Goal: Information Seeking & Learning: Learn about a topic

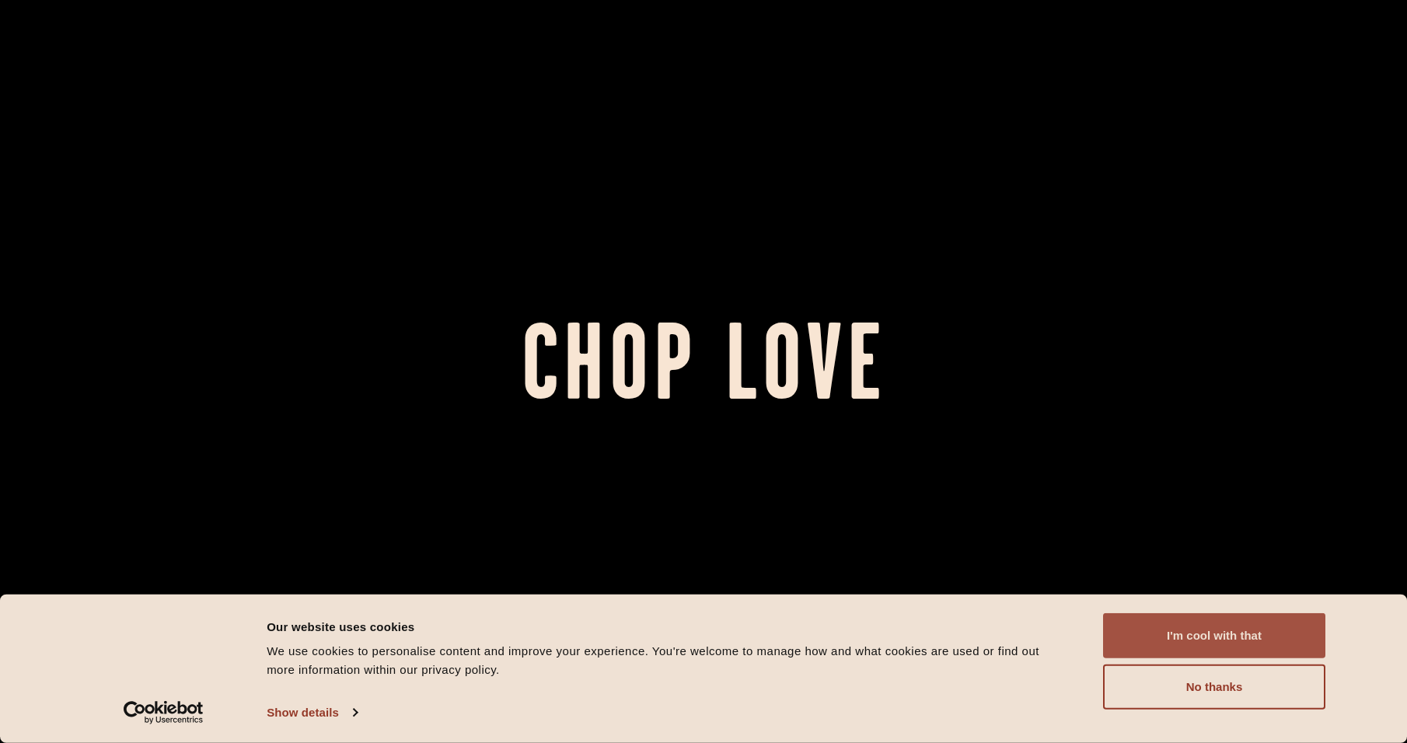
click at [1226, 633] on button "I'm cool with that" at bounding box center [1214, 635] width 222 height 45
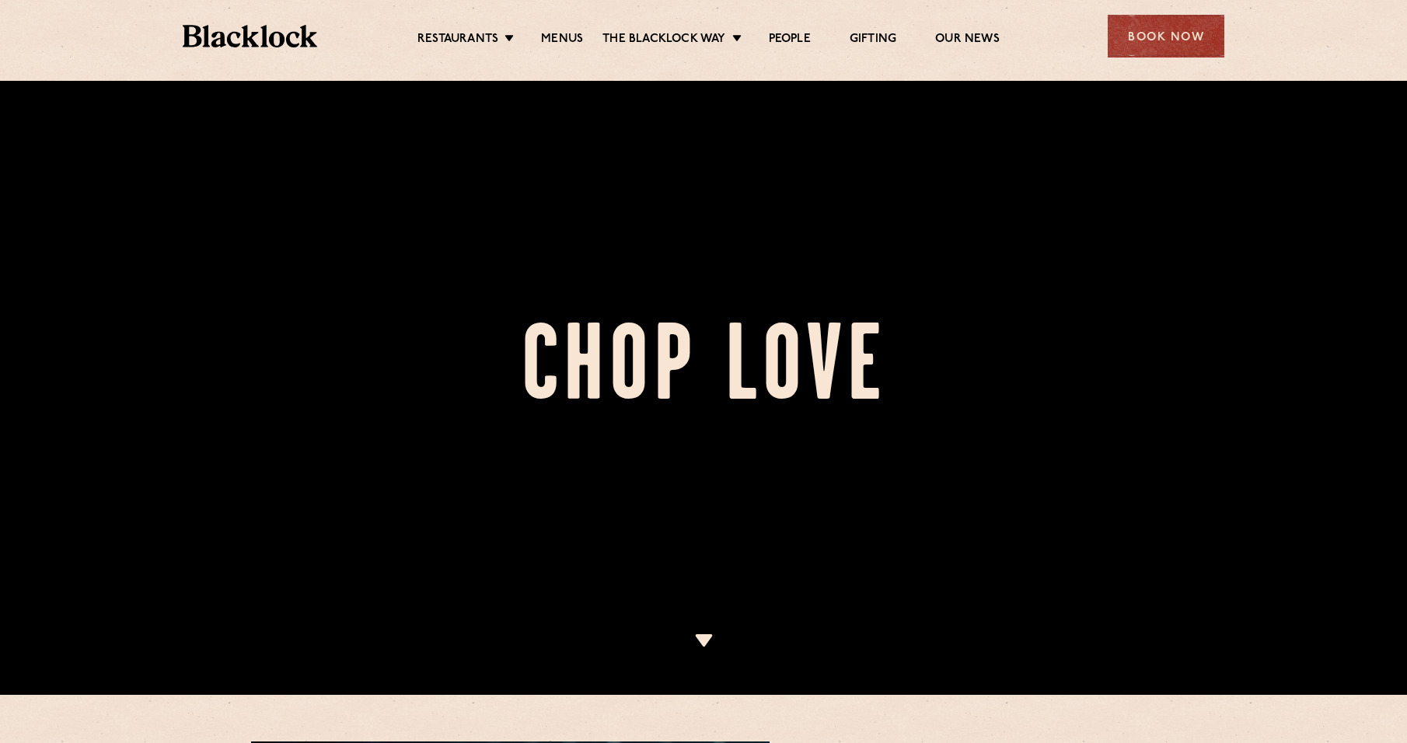
scroll to position [155, 0]
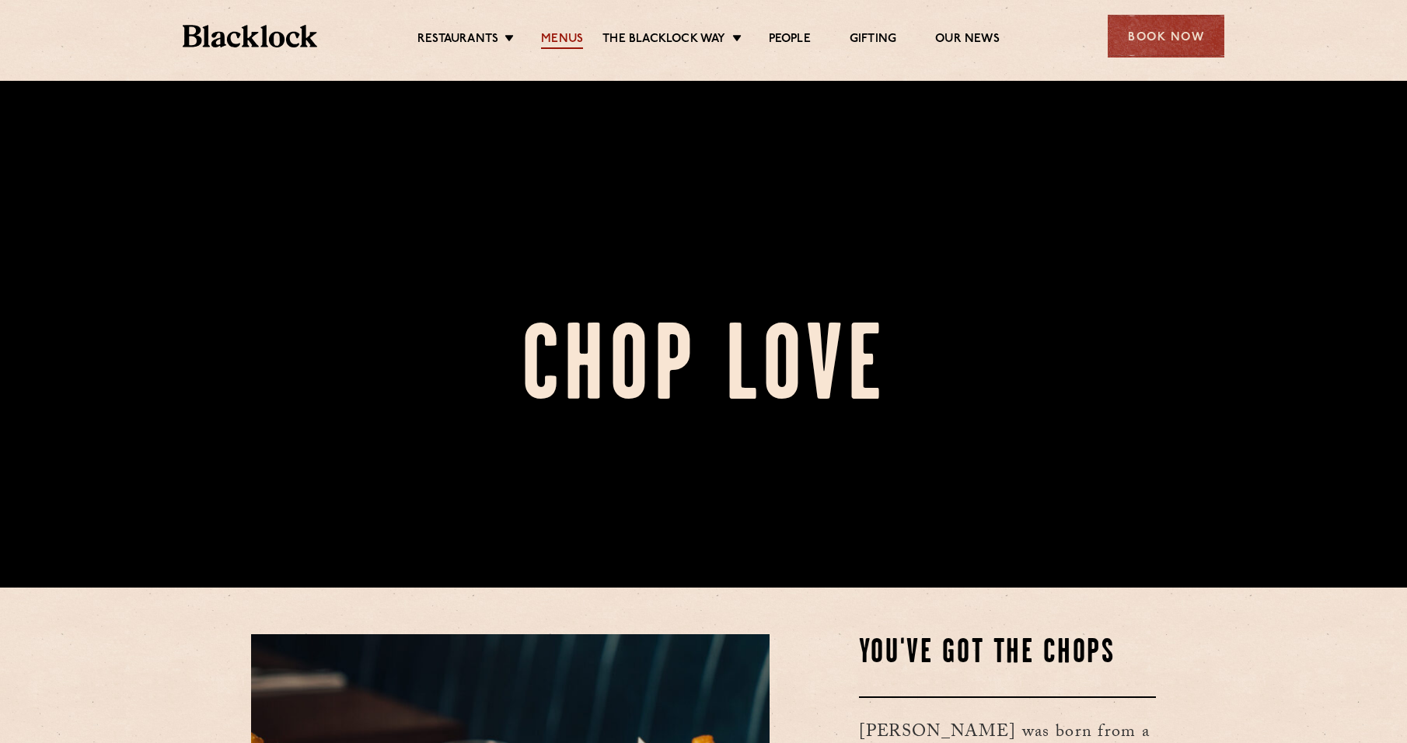
click at [561, 37] on link "Menus" at bounding box center [562, 40] width 42 height 17
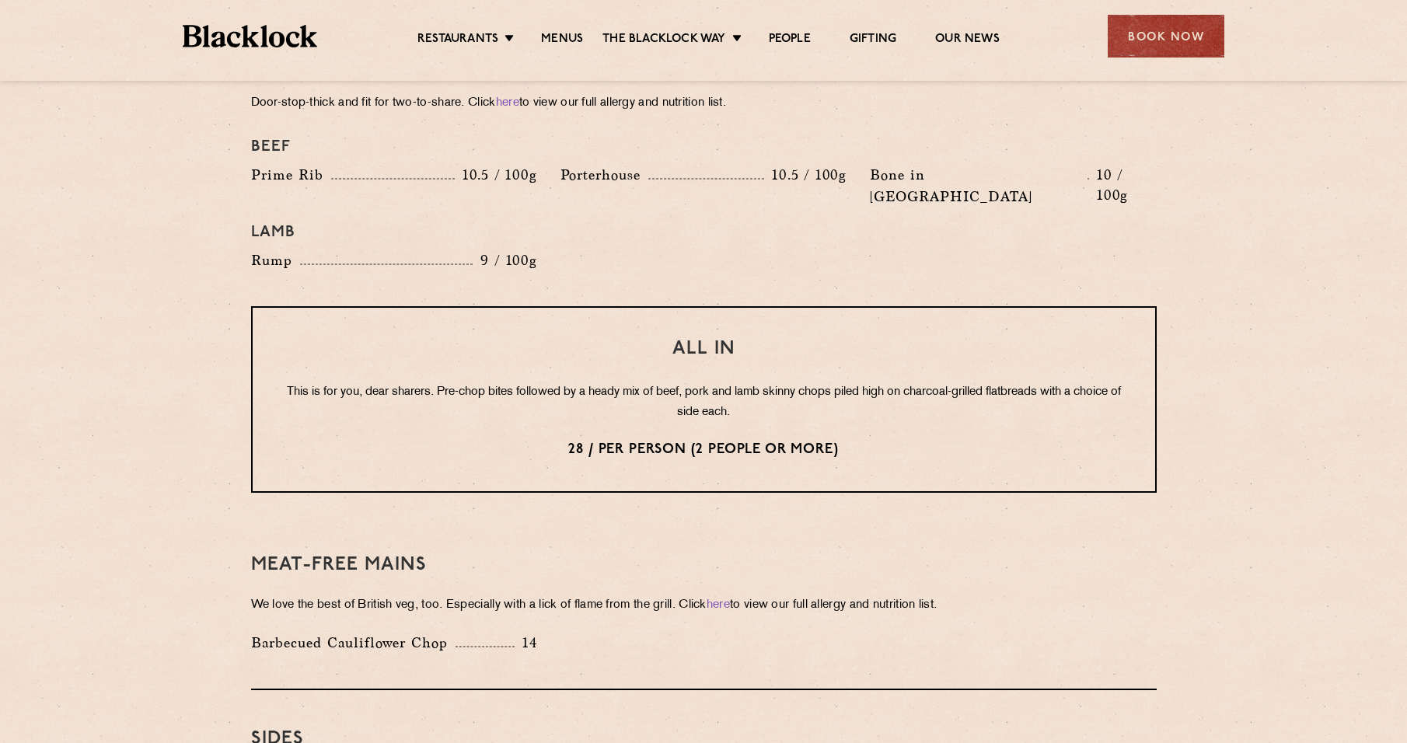
scroll to position [1788, 0]
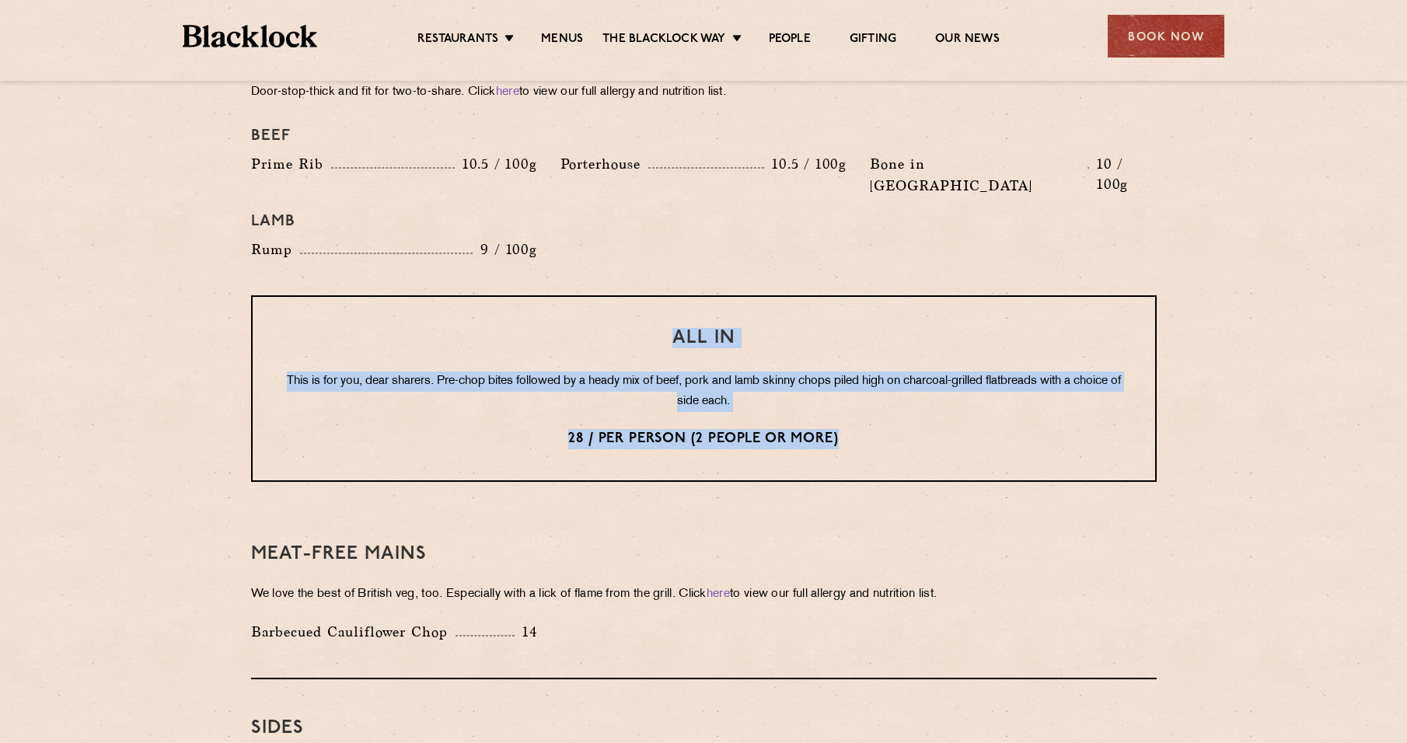
drag, startPoint x: 658, startPoint y: 292, endPoint x: 854, endPoint y: 398, distance: 223.0
click at [854, 398] on div "All In This is for you, dear sharers. Pre-chop bites followed by a heady mix of…" at bounding box center [704, 388] width 906 height 187
click at [856, 429] on p "28 / per person (2 people or more)" at bounding box center [704, 439] width 840 height 20
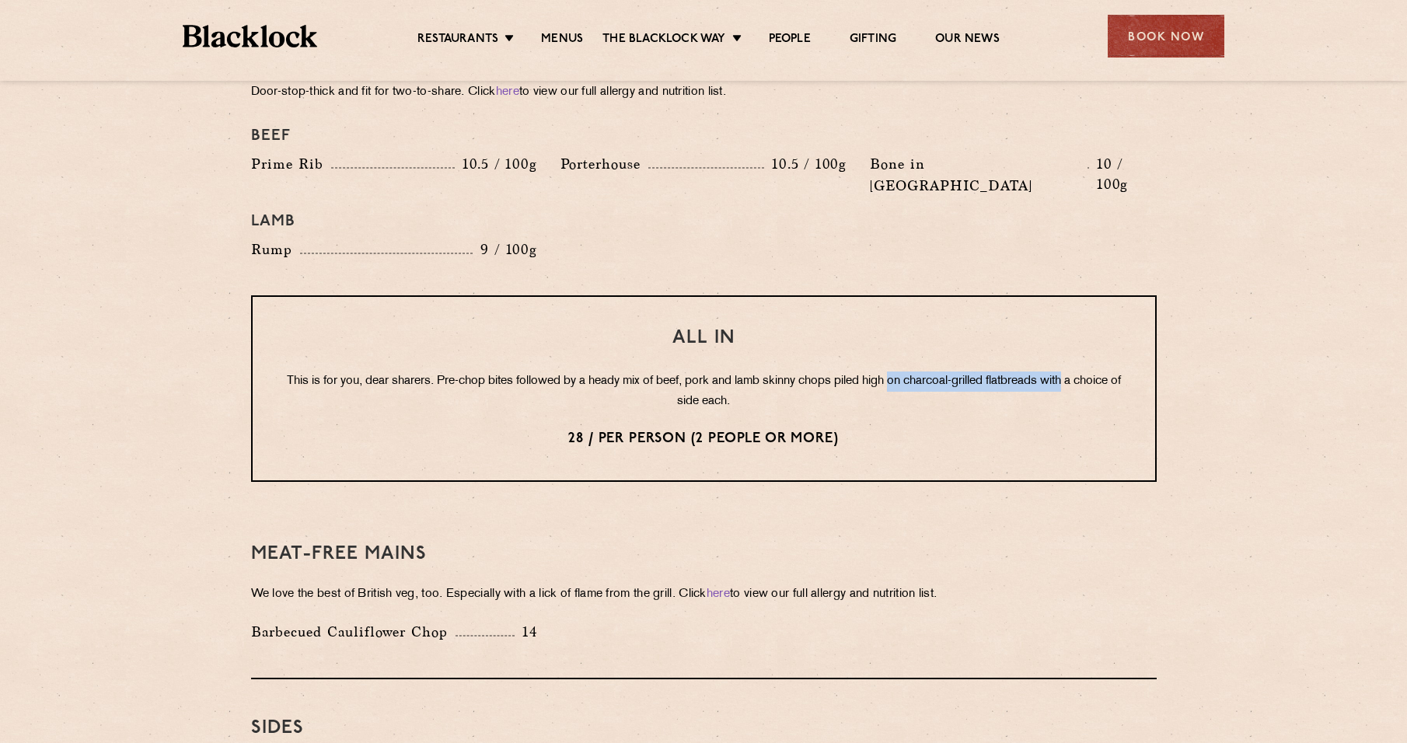
drag, startPoint x: 919, startPoint y: 337, endPoint x: 1096, endPoint y: 337, distance: 177.3
click at [1096, 372] on p "This is for you, dear sharers. Pre-chop bites followed by a heady mix of beef, …" at bounding box center [704, 392] width 840 height 40
drag, startPoint x: 1096, startPoint y: 337, endPoint x: 1060, endPoint y: 360, distance: 42.9
click at [1060, 372] on p "This is for you, dear sharers. Pre-chop bites followed by a heady mix of beef, …" at bounding box center [704, 392] width 840 height 40
click at [838, 372] on p "This is for you, dear sharers. Pre-chop bites followed by a heady mix of beef, …" at bounding box center [704, 392] width 840 height 40
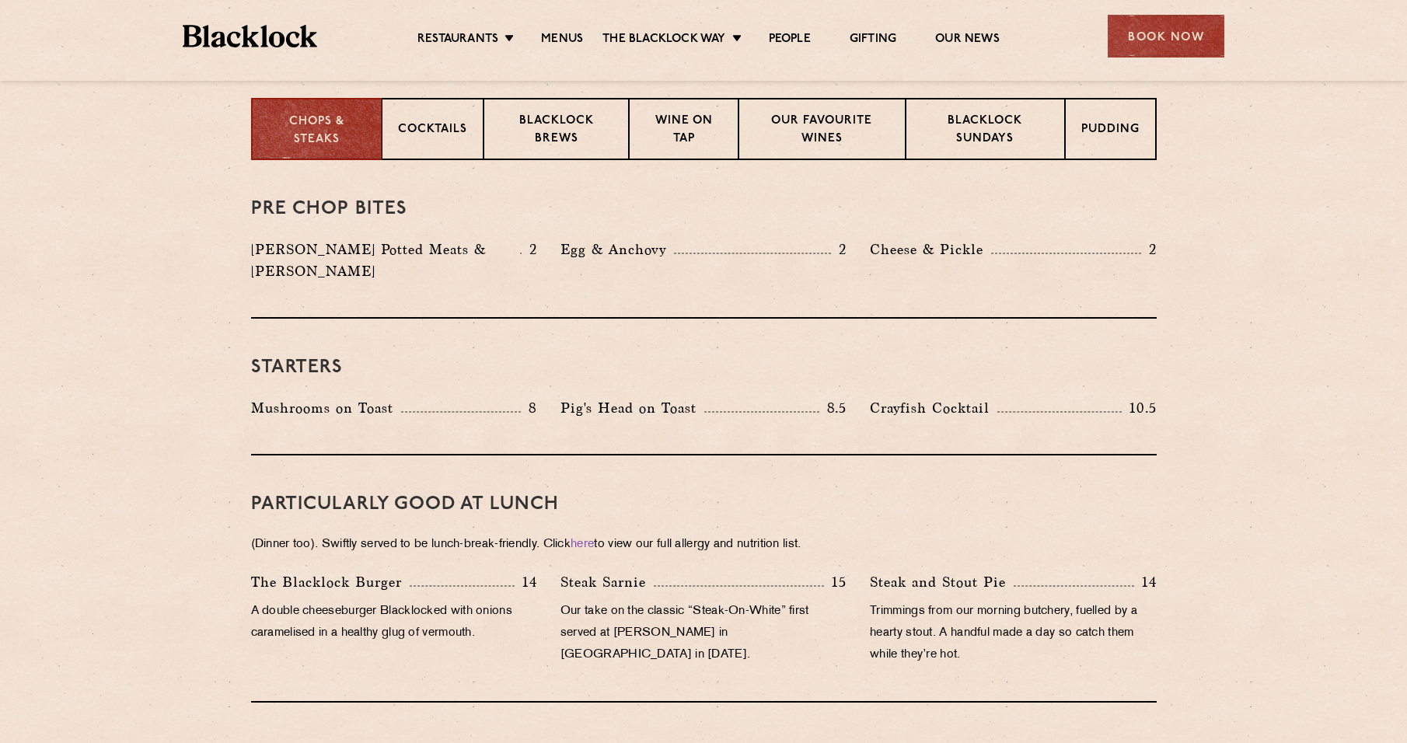
scroll to position [544, 0]
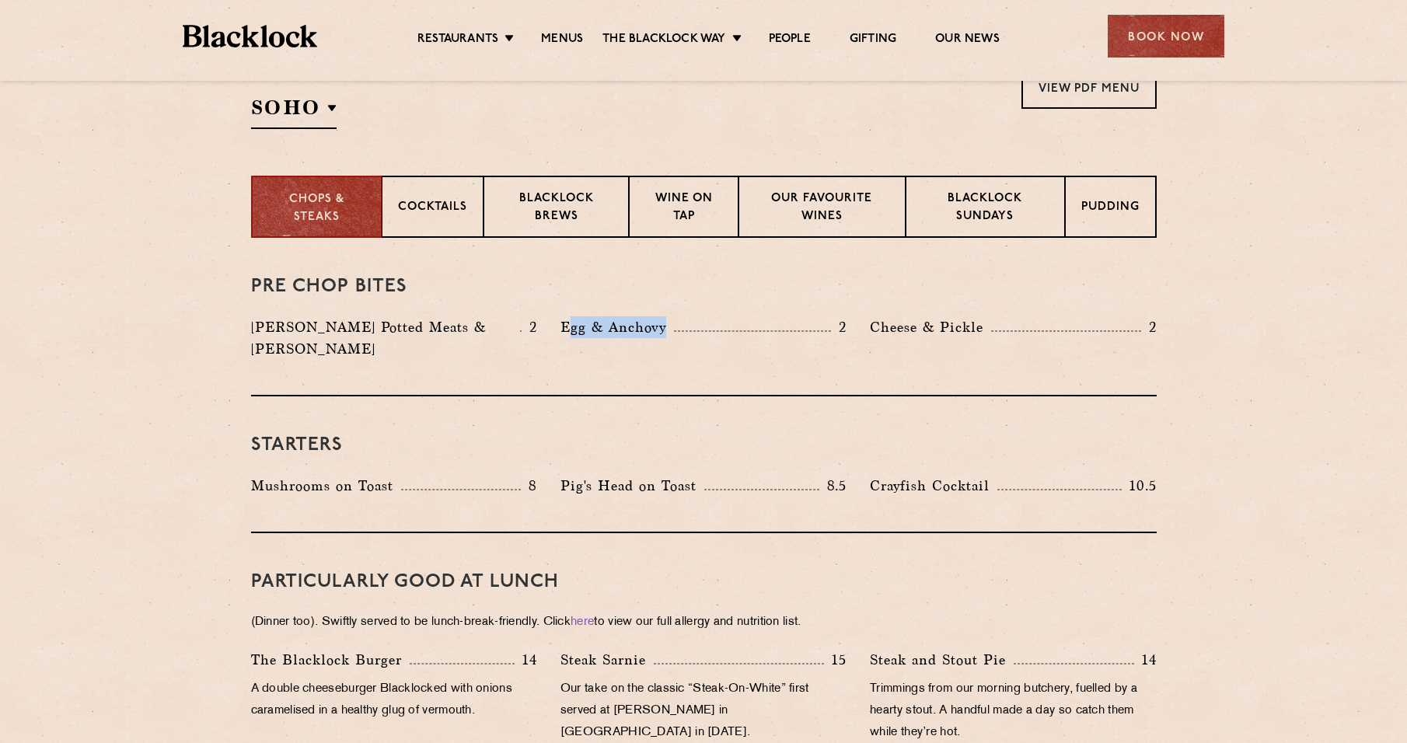
drag, startPoint x: 572, startPoint y: 331, endPoint x: 672, endPoint y: 335, distance: 99.6
click at [672, 335] on p "Egg & Anchovy" at bounding box center [618, 327] width 114 height 22
drag, startPoint x: 672, startPoint y: 335, endPoint x: 698, endPoint y: 367, distance: 41.4
click at [698, 367] on div "Pre Chop Bites Blacklock Potted Meats & Kimchi 2 Egg & Anchovy 2 Cheese & Pickl…" at bounding box center [704, 317] width 906 height 159
drag, startPoint x: 260, startPoint y: 330, endPoint x: 500, endPoint y: 308, distance: 240.5
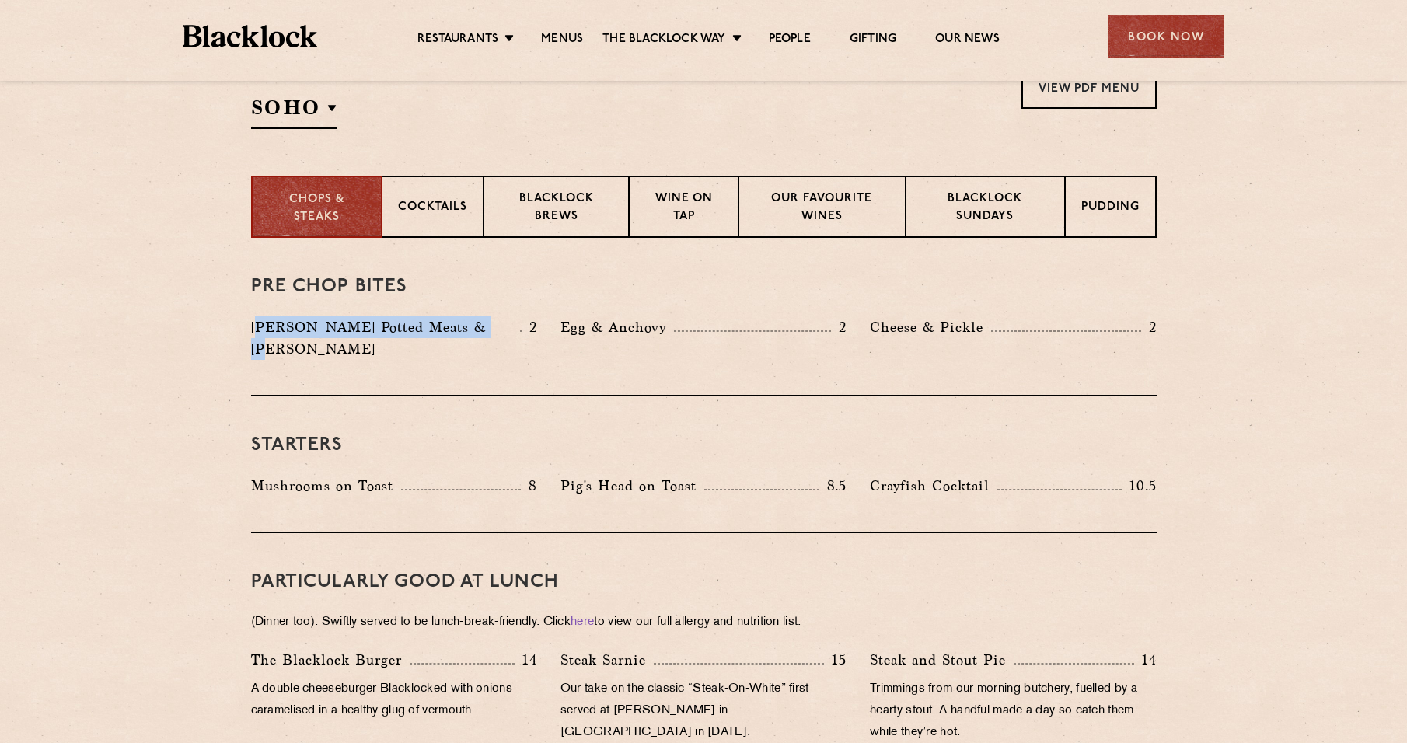
click at [500, 308] on div "Pre Chop Bites Blacklock Potted Meats & Kimchi 2 Egg & Anchovy 2 Cheese & Pickl…" at bounding box center [704, 317] width 906 height 159
drag, startPoint x: 500, startPoint y: 308, endPoint x: 539, endPoint y: 358, distance: 63.8
click at [541, 358] on div "Pre Chop Bites Blacklock Potted Meats & Kimchi 2 Egg & Anchovy 2 Cheese & Pickl…" at bounding box center [704, 317] width 906 height 159
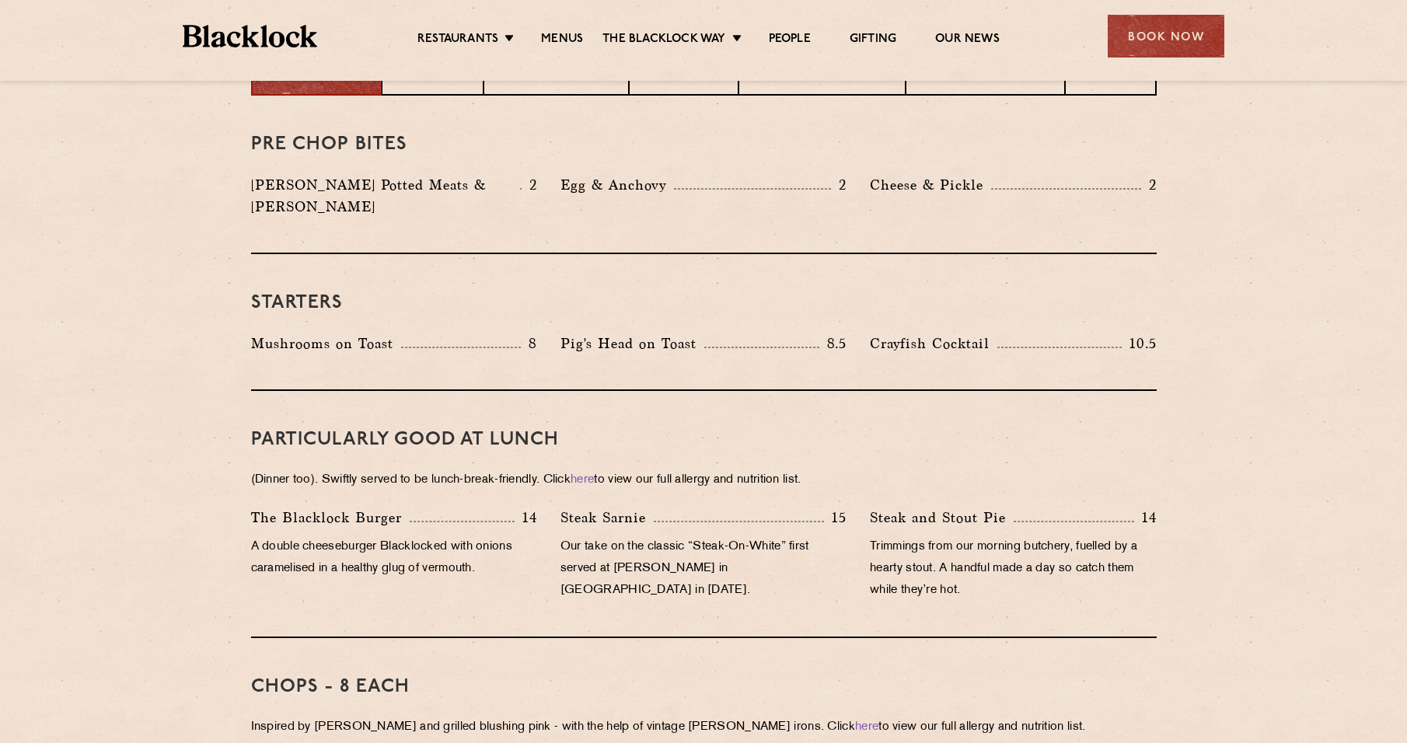
scroll to position [700, 0]
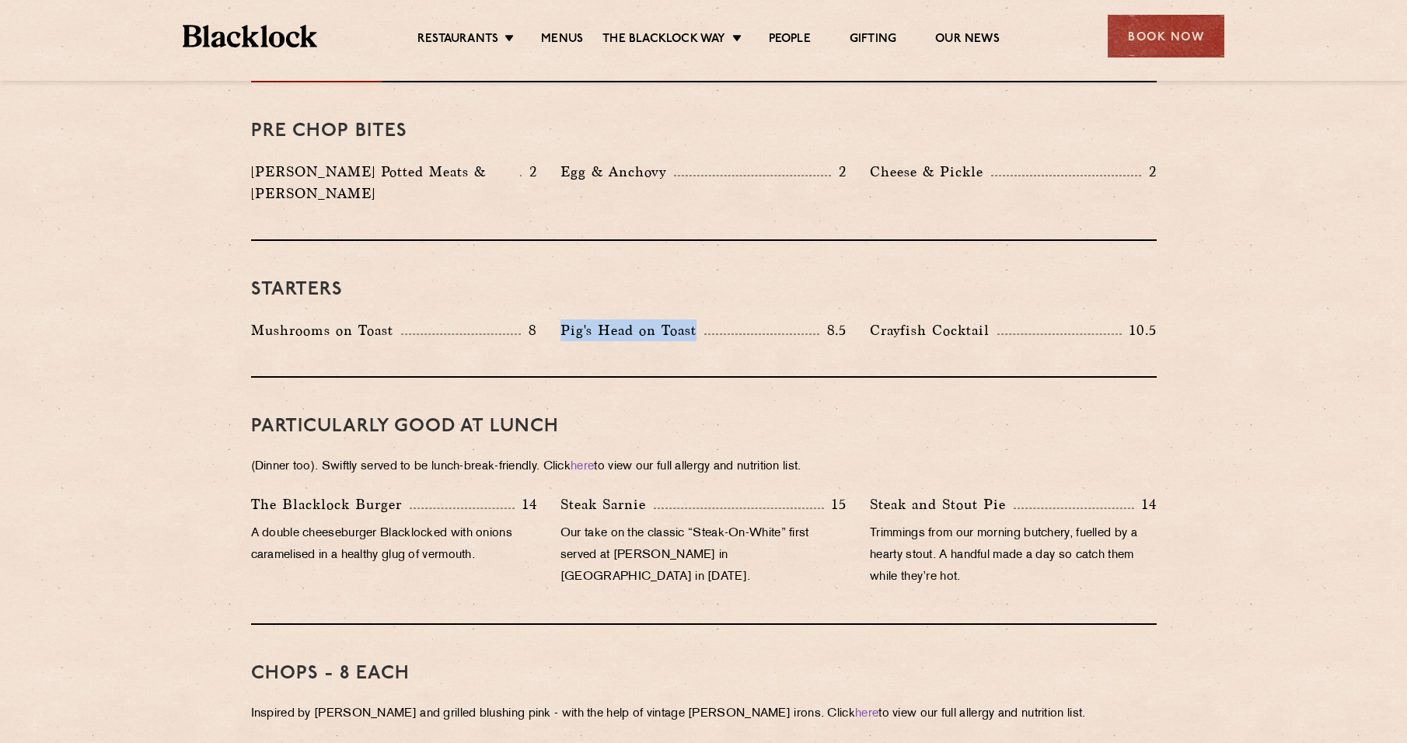
drag, startPoint x: 561, startPoint y: 304, endPoint x: 724, endPoint y: 313, distance: 163.5
click at [724, 320] on div "Pig's Head on Toast 8.5" at bounding box center [704, 331] width 286 height 22
drag, startPoint x: 724, startPoint y: 313, endPoint x: 700, endPoint y: 328, distance: 27.6
click at [700, 330] on div "Starters Mushrooms on Toast 8 Pig's Head on Toast 8.5 Crayfish Cocktail 10.5" at bounding box center [704, 309] width 906 height 137
click at [612, 280] on h3 "Starters" at bounding box center [704, 290] width 906 height 20
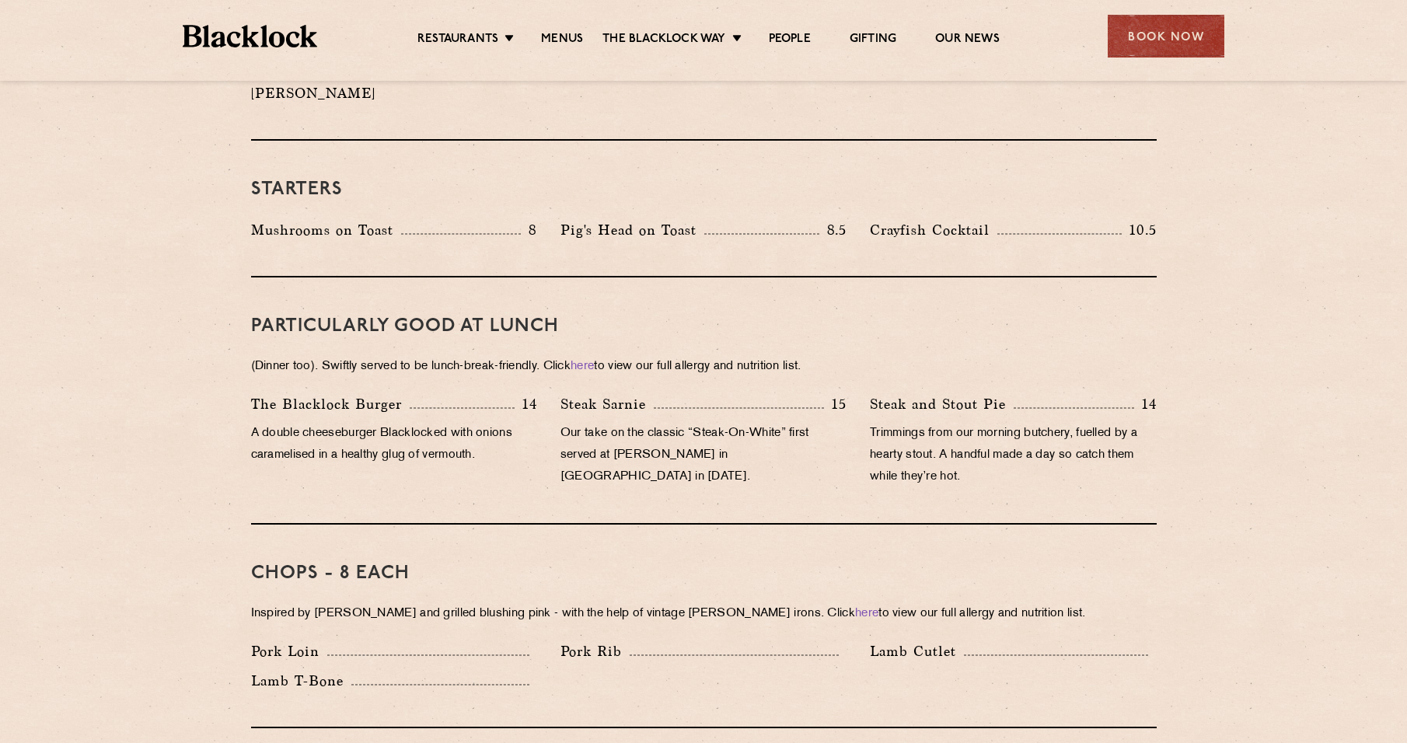
scroll to position [777, 0]
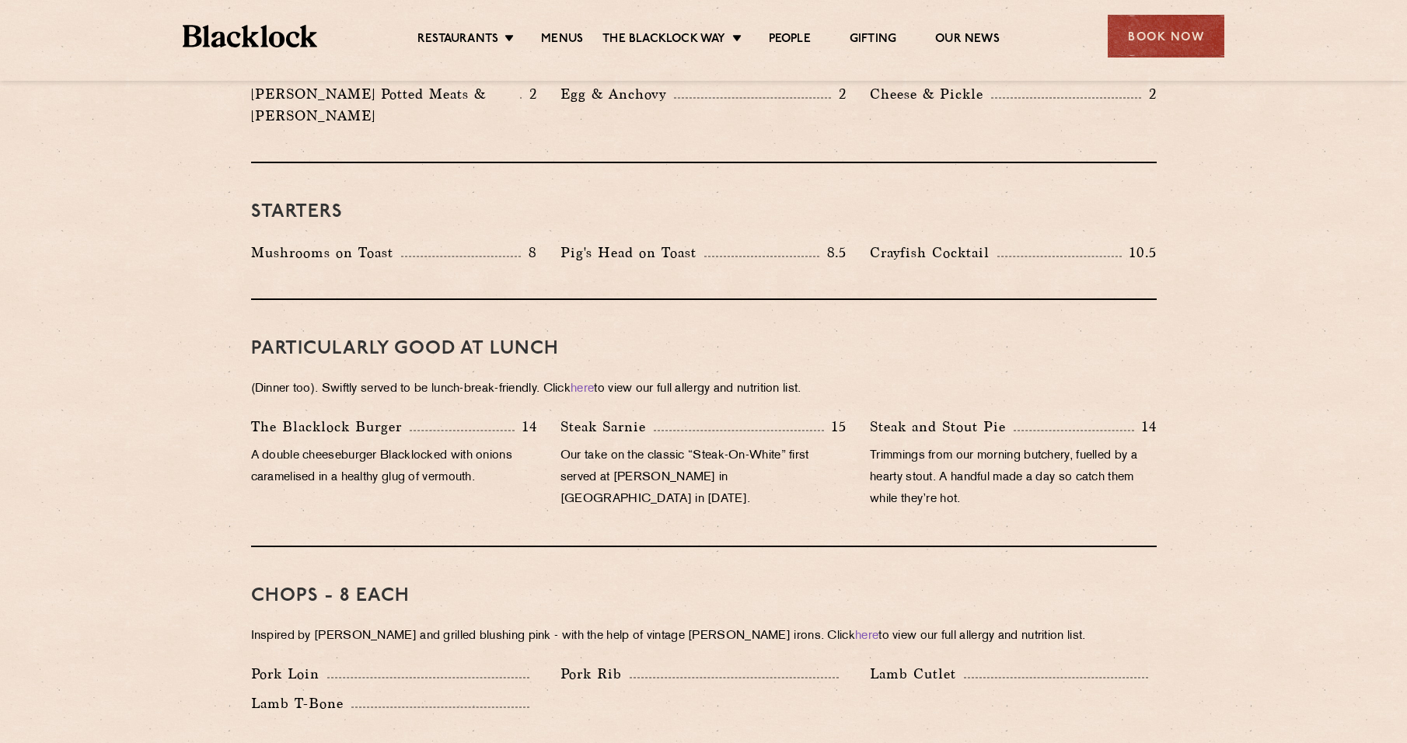
drag, startPoint x: 584, startPoint y: 272, endPoint x: 541, endPoint y: 272, distance: 42.8
click at [541, 272] on div "Starters Mushrooms on Toast 8 Pig's Head on Toast 8.5 Crayfish Cocktail 10.5" at bounding box center [704, 231] width 906 height 137
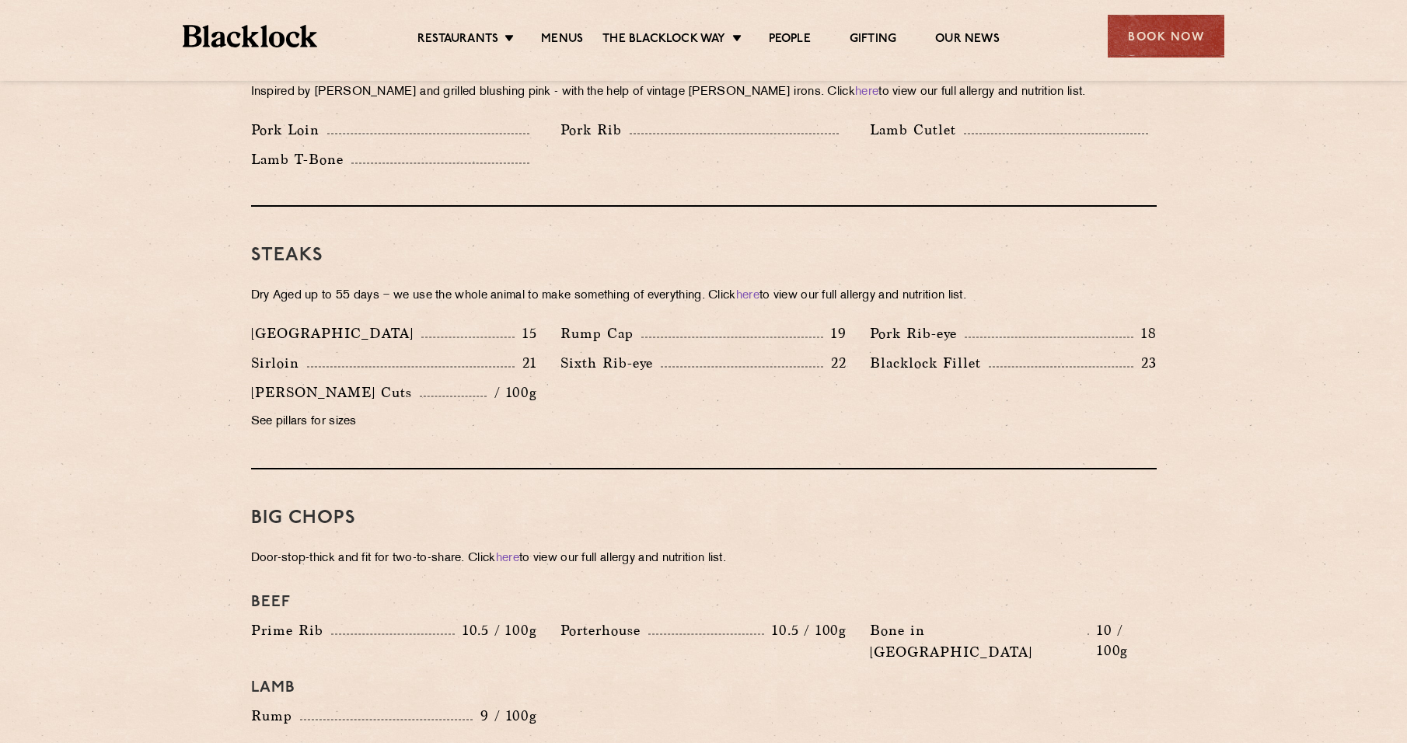
scroll to position [1244, 0]
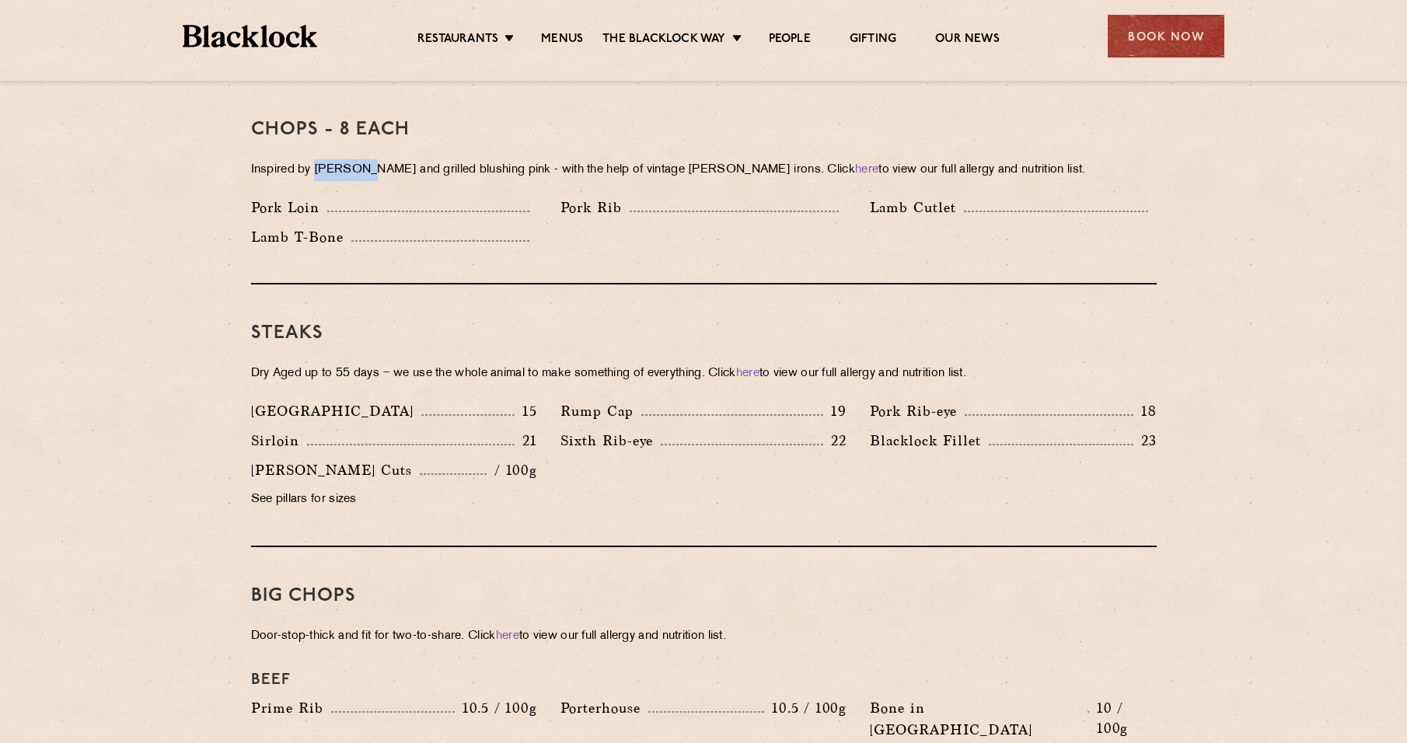
drag, startPoint x: 315, startPoint y: 149, endPoint x: 364, endPoint y: 149, distance: 49.0
click at [364, 159] on p "Inspired by Joe Beef and grilled blushing pink - with the help of vintage Black…" at bounding box center [704, 170] width 906 height 22
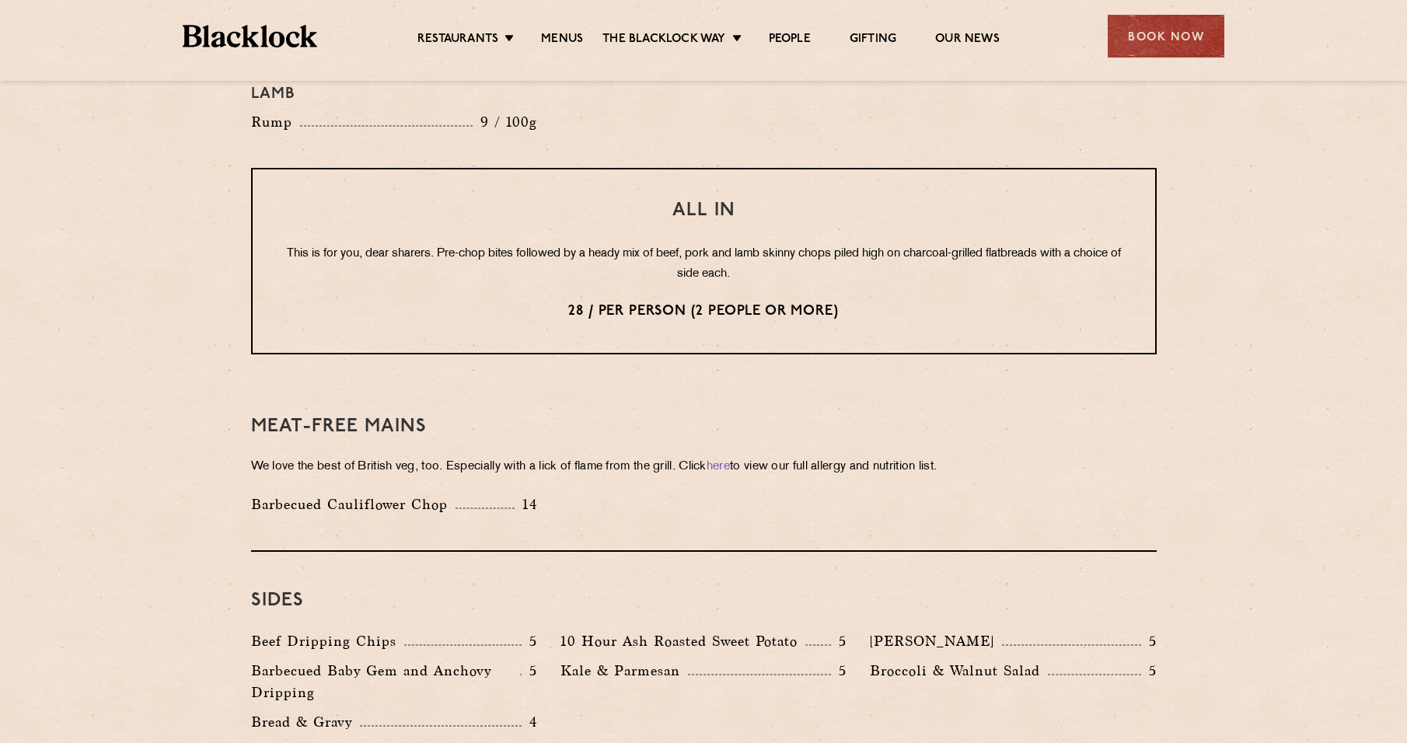
scroll to position [1944, 0]
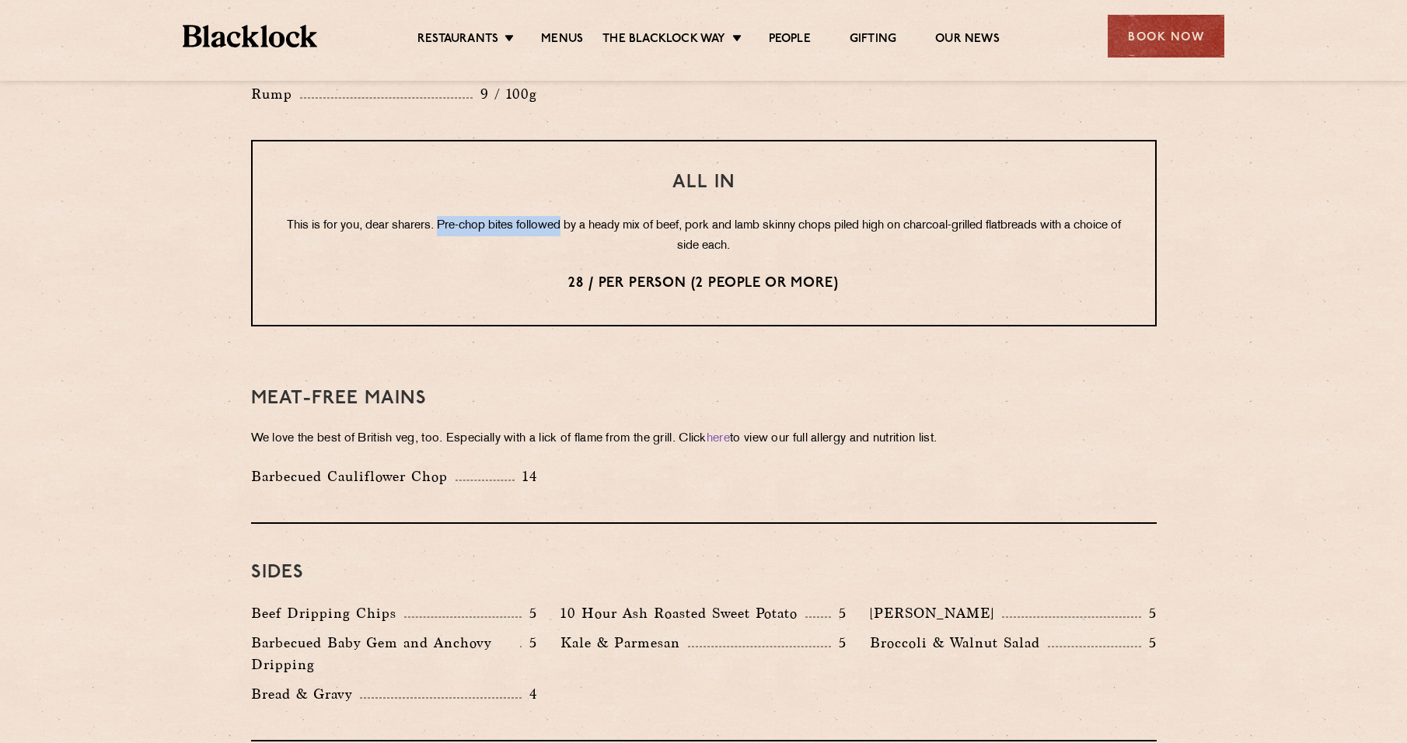
drag, startPoint x: 459, startPoint y: 182, endPoint x: 582, endPoint y: 178, distance: 122.1
click at [582, 216] on p "This is for you, dear sharers. Pre-chop bites followed by a heady mix of beef, …" at bounding box center [704, 236] width 840 height 40
click at [803, 215] on div "All In This is for you, dear sharers. Pre-chop bites followed by a heady mix of…" at bounding box center [704, 233] width 906 height 187
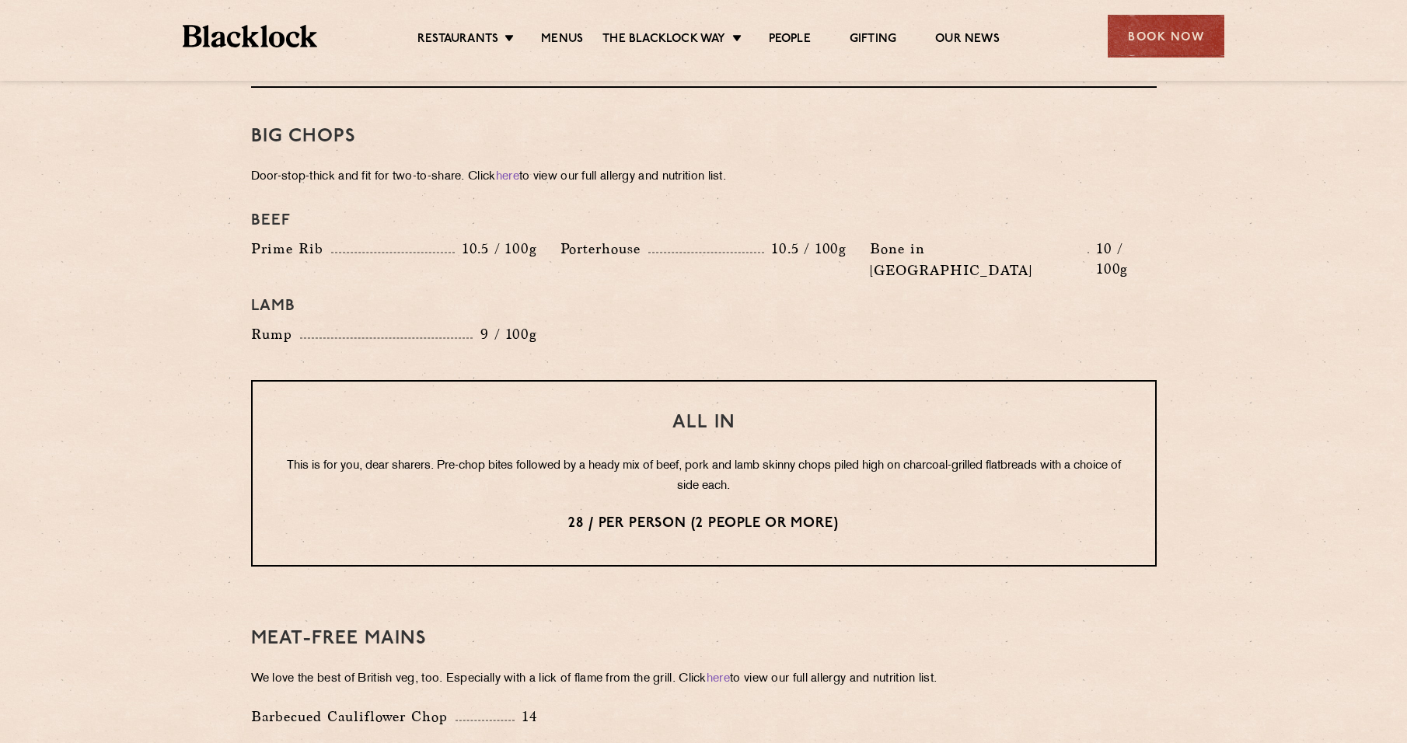
scroll to position [1633, 0]
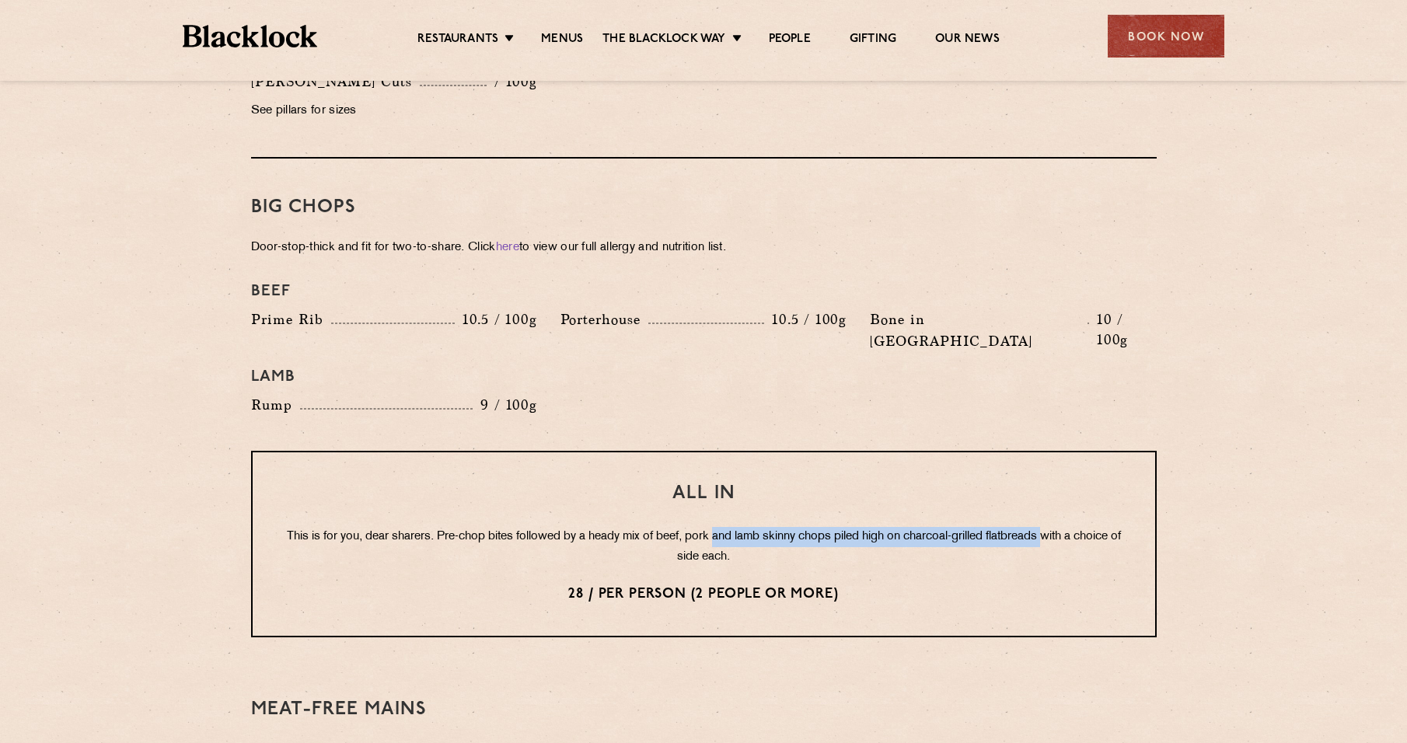
drag, startPoint x: 761, startPoint y: 493, endPoint x: 1070, endPoint y: 482, distance: 308.8
click at [1071, 482] on div "All In This is for you, dear sharers. Pre-chop bites followed by a heady mix of…" at bounding box center [704, 544] width 906 height 187
drag, startPoint x: 1070, startPoint y: 482, endPoint x: 901, endPoint y: 501, distance: 169.7
click at [927, 527] on p "This is for you, dear sharers. Pre-chop bites followed by a heady mix of beef, …" at bounding box center [704, 547] width 840 height 40
click at [729, 527] on p "This is for you, dear sharers. Pre-chop bites followed by a heady mix of beef, …" at bounding box center [704, 547] width 840 height 40
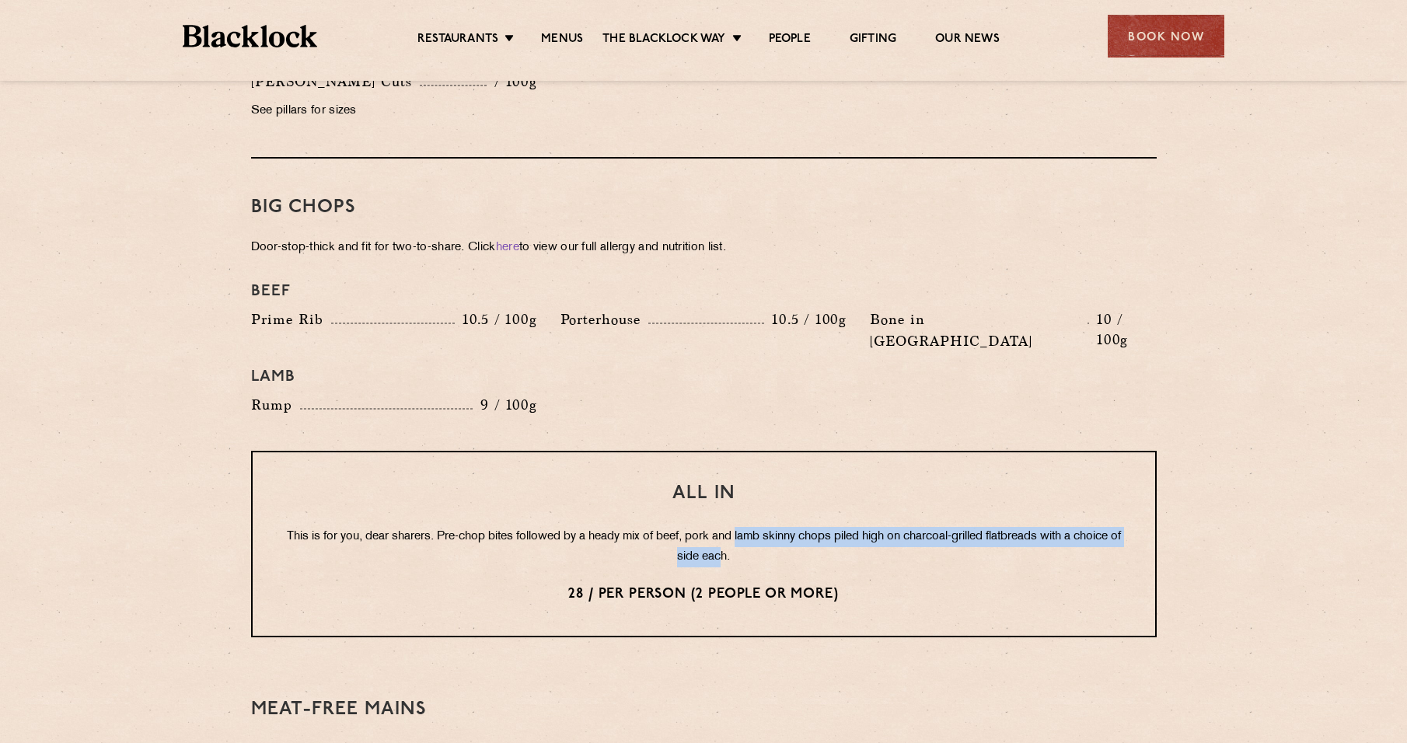
drag, startPoint x: 747, startPoint y: 512, endPoint x: 760, endPoint y: 487, distance: 28.2
click at [760, 527] on p "This is for you, dear sharers. Pre-chop bites followed by a heady mix of beef, …" at bounding box center [704, 547] width 840 height 40
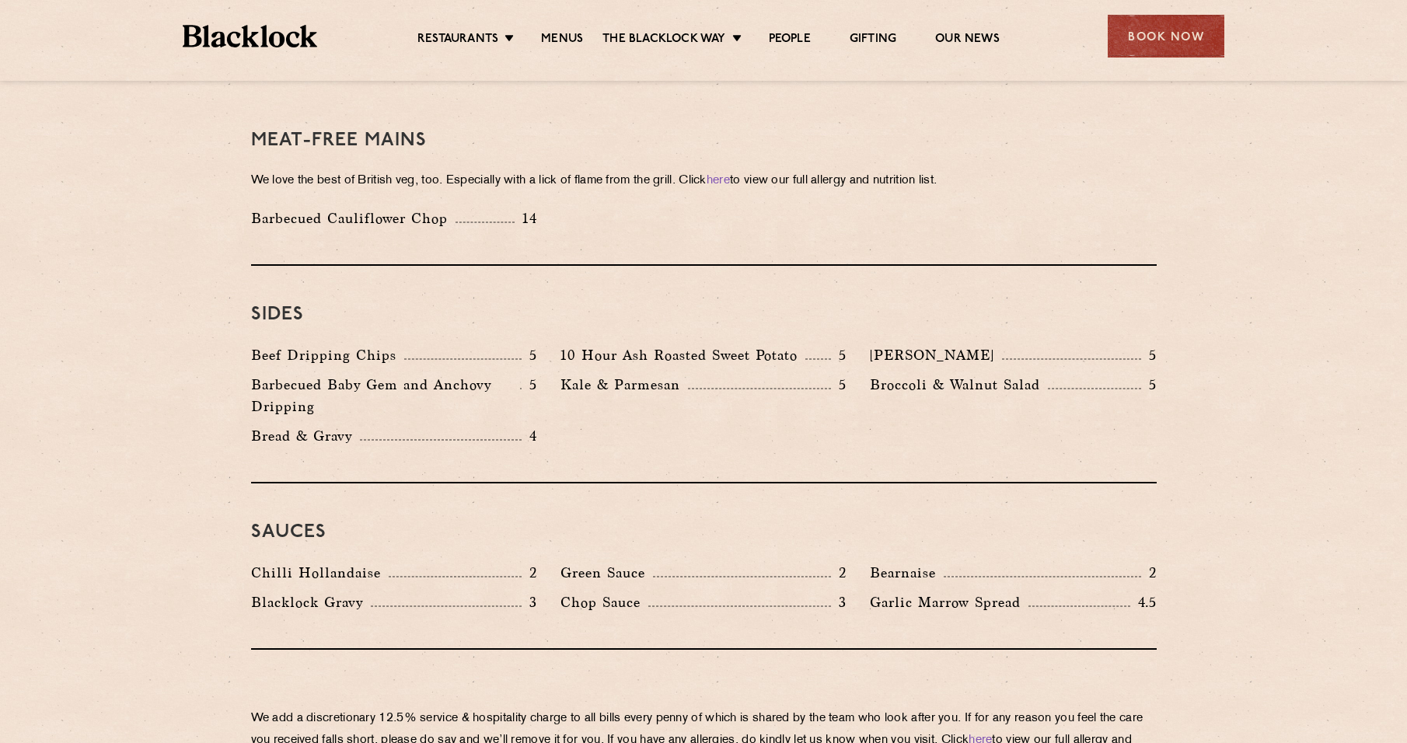
scroll to position [2255, 0]
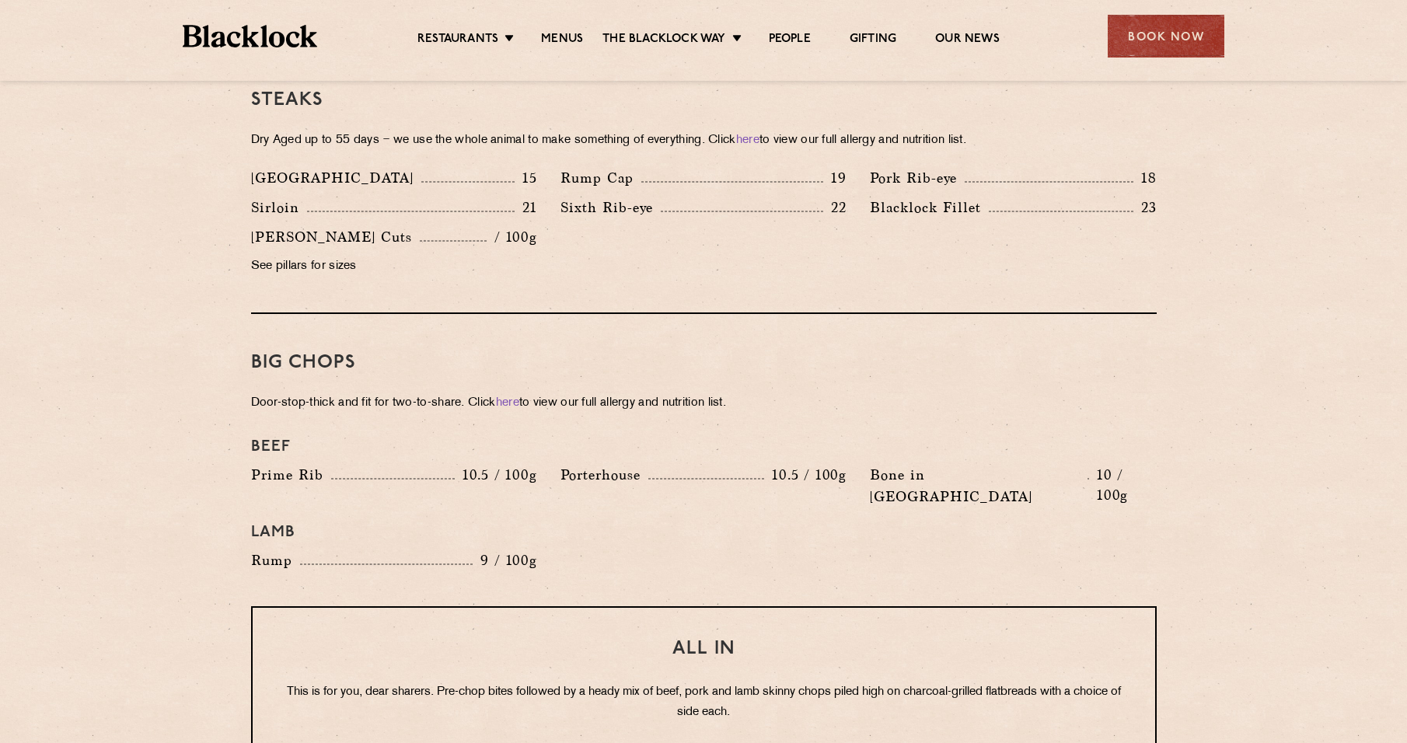
click at [489, 430] on div "Beef" at bounding box center [703, 447] width 929 height 34
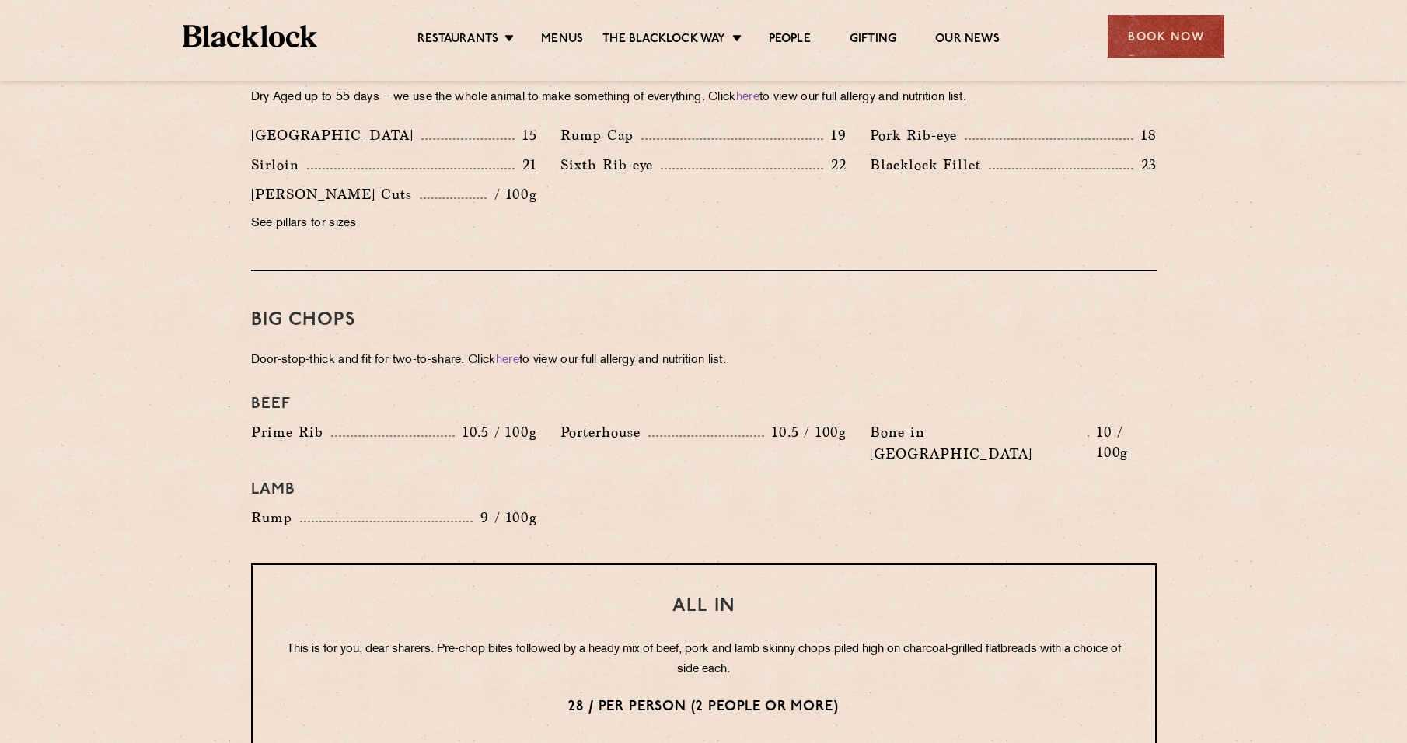
scroll to position [1555, 0]
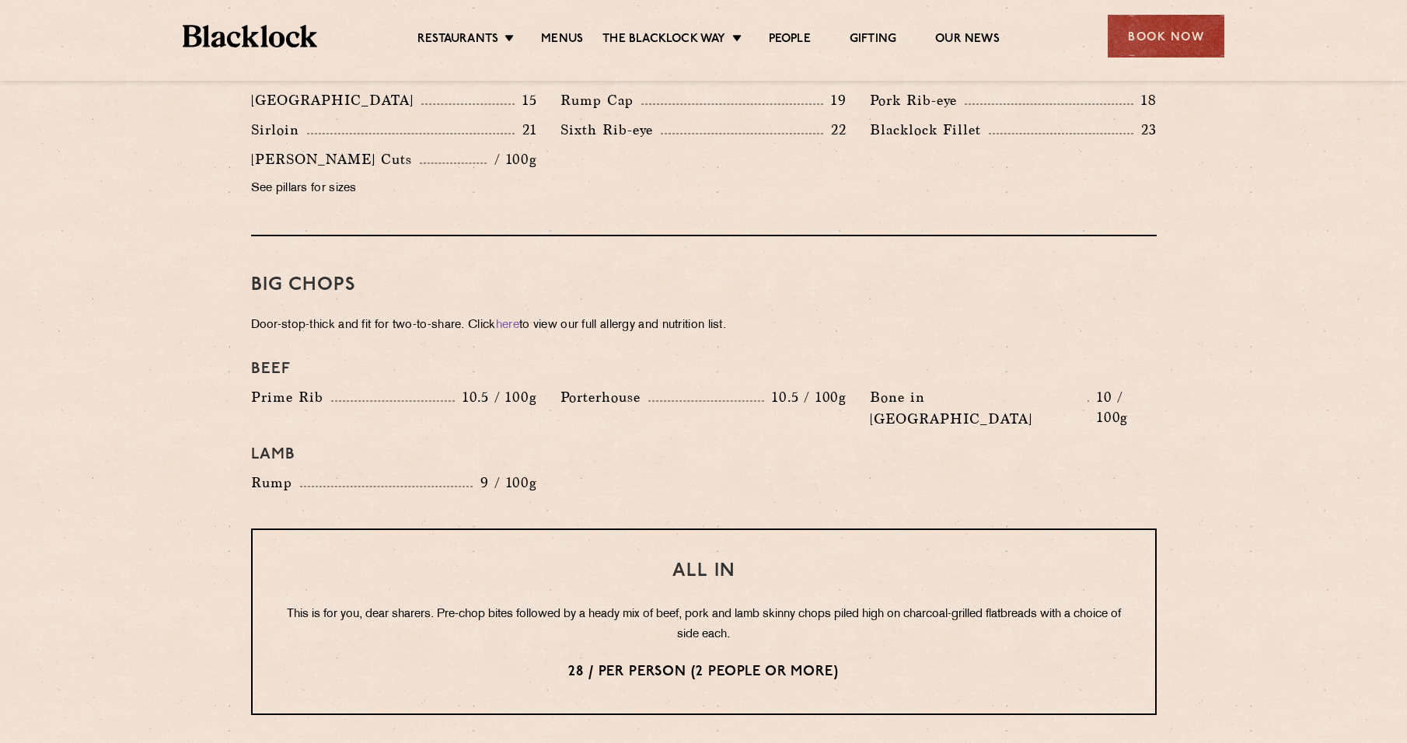
click at [683, 435] on div "Beef Prime Rib 10.5 / 100g Porterhouse 10.5 / 100g Bone in Sirloin 10 / 100g La…" at bounding box center [703, 426] width 929 height 149
